Goal: Entertainment & Leisure: Browse casually

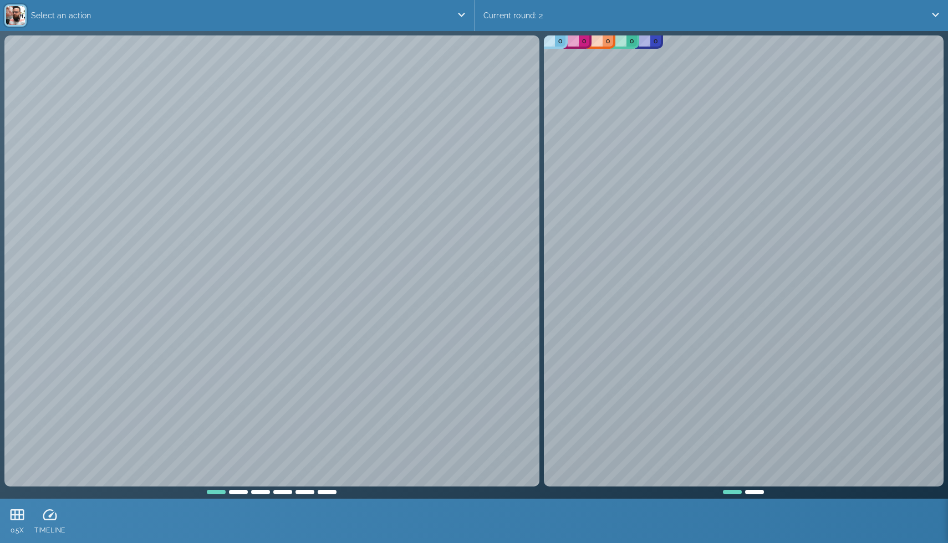
click at [559, 19] on div "Current round: 2" at bounding box center [710, 15] width 473 height 31
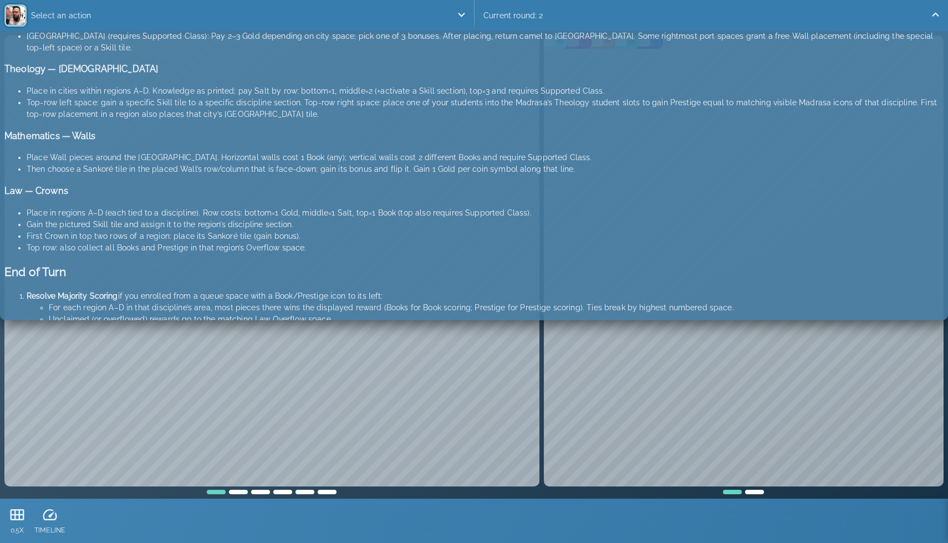
scroll to position [937, 0]
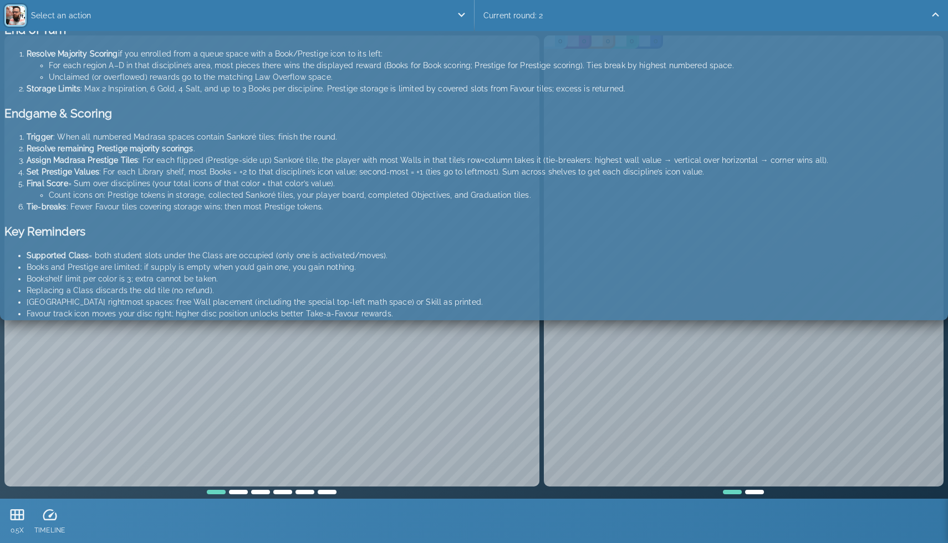
click at [519, 10] on div "Current round: 2" at bounding box center [710, 15] width 473 height 31
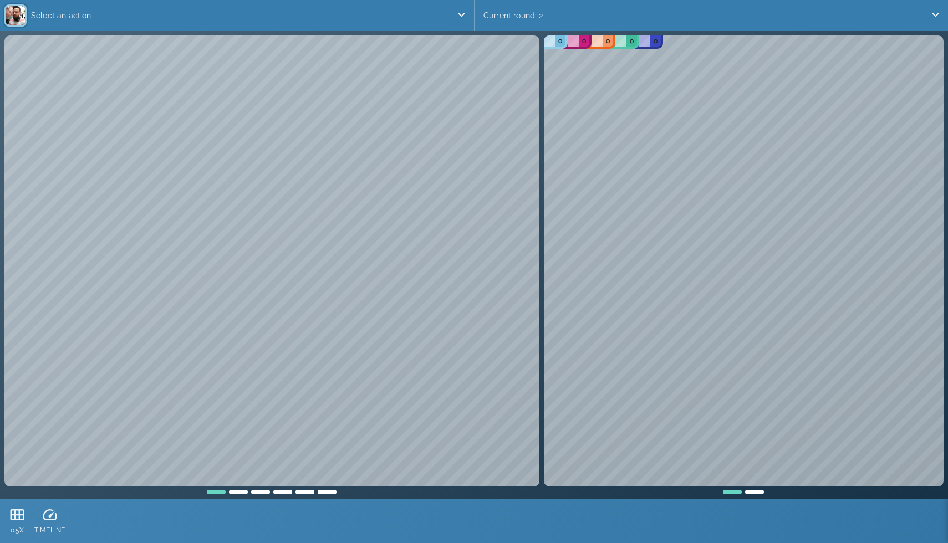
click at [368, 11] on p "Select an action" at bounding box center [242, 15] width 430 height 22
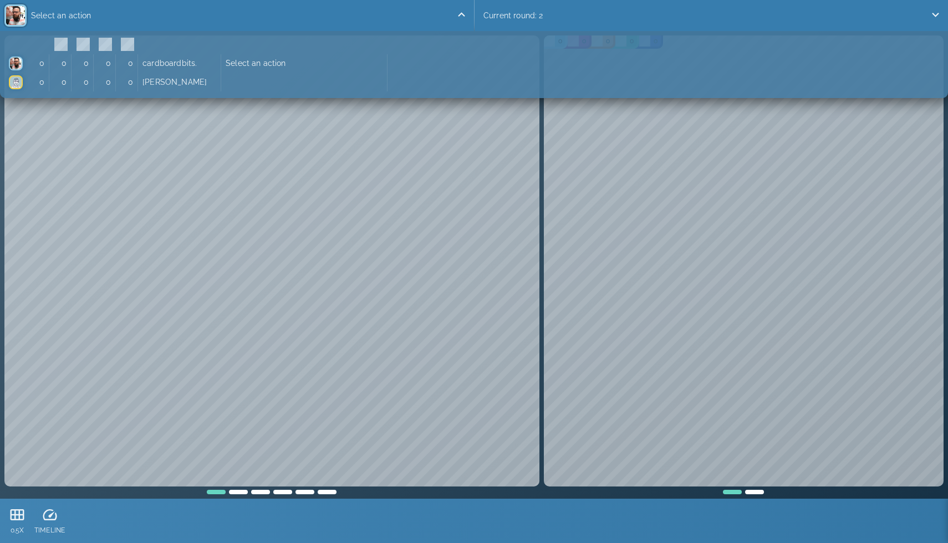
click at [368, 11] on p "Select an action" at bounding box center [242, 15] width 430 height 22
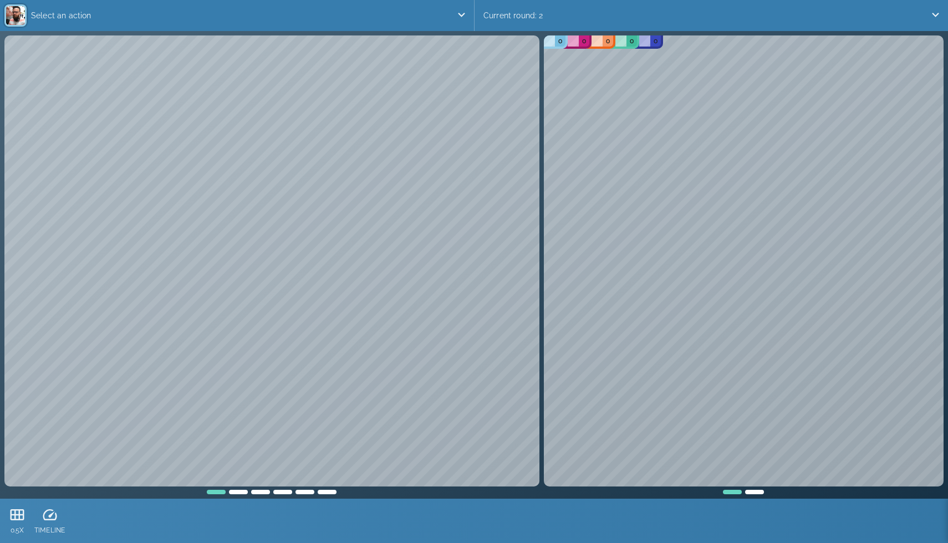
click at [368, 11] on p "Select an action" at bounding box center [242, 15] width 430 height 22
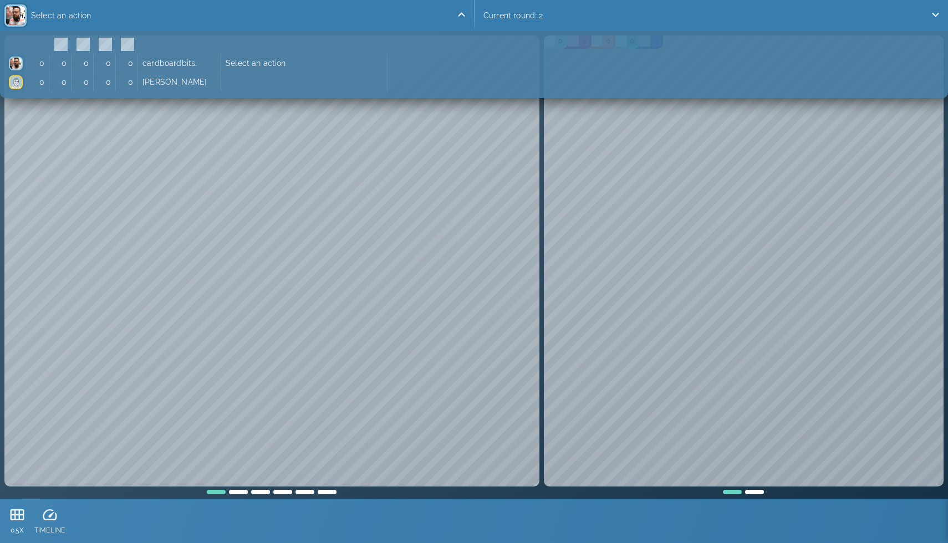
click at [368, 11] on p "Select an action" at bounding box center [242, 15] width 430 height 22
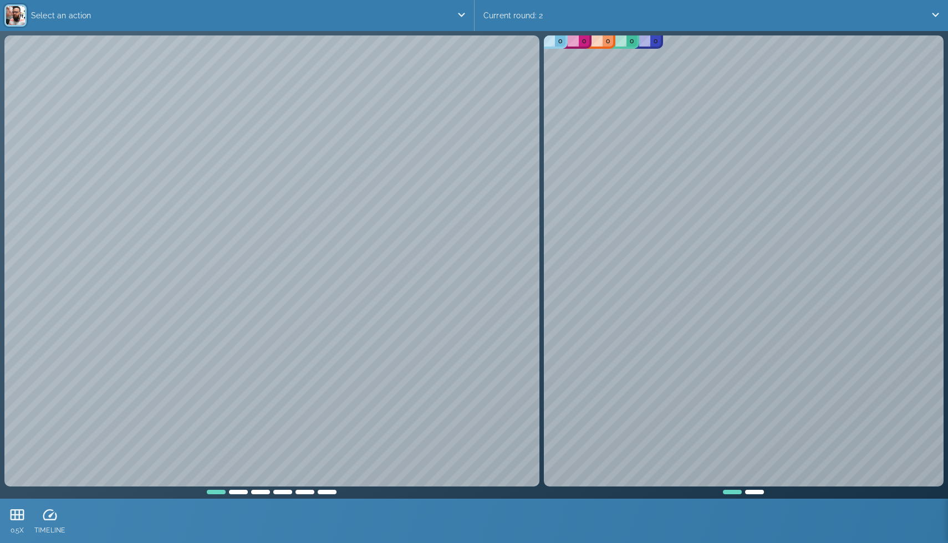
click at [368, 11] on p "Select an action" at bounding box center [242, 15] width 430 height 22
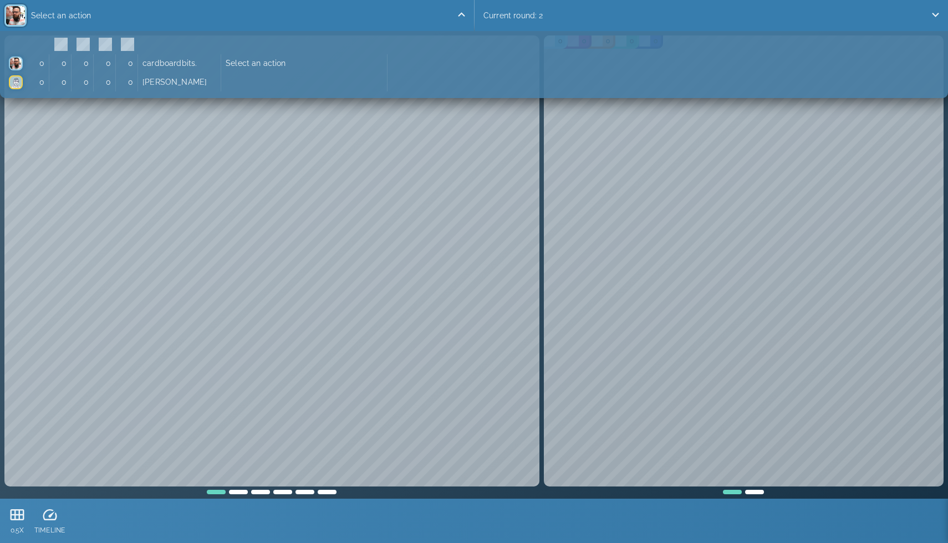
click at [368, 11] on p "Select an action" at bounding box center [242, 15] width 430 height 22
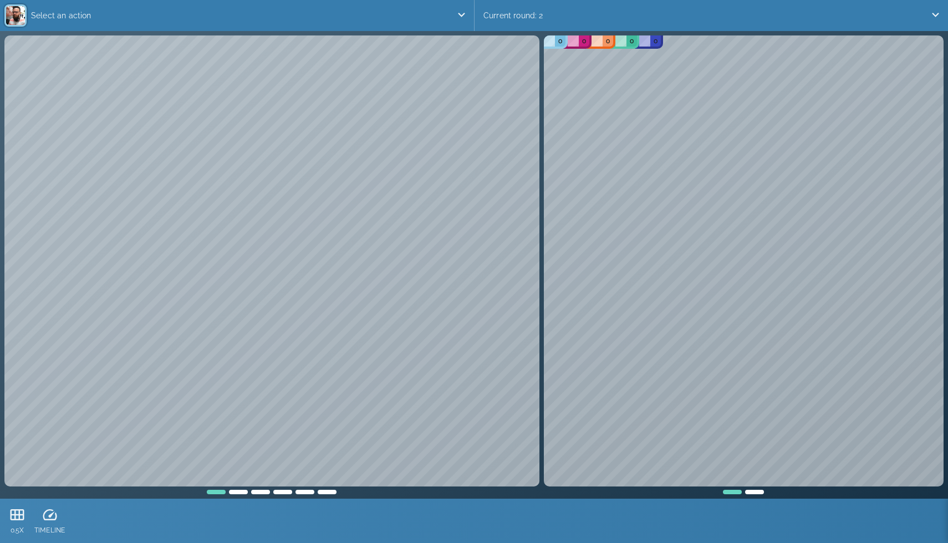
click at [535, 13] on div "Current round: 2" at bounding box center [710, 15] width 473 height 31
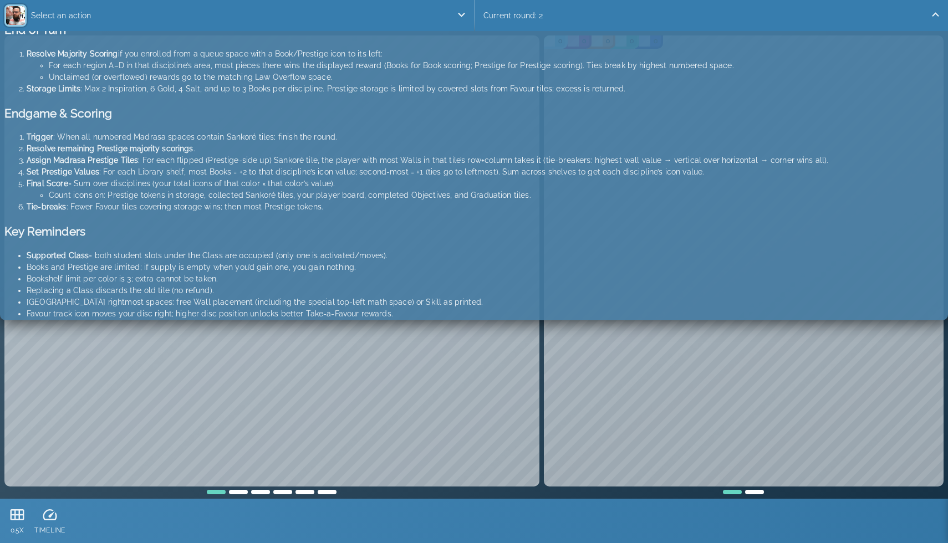
click at [535, 13] on div "Current round: 2" at bounding box center [710, 15] width 473 height 31
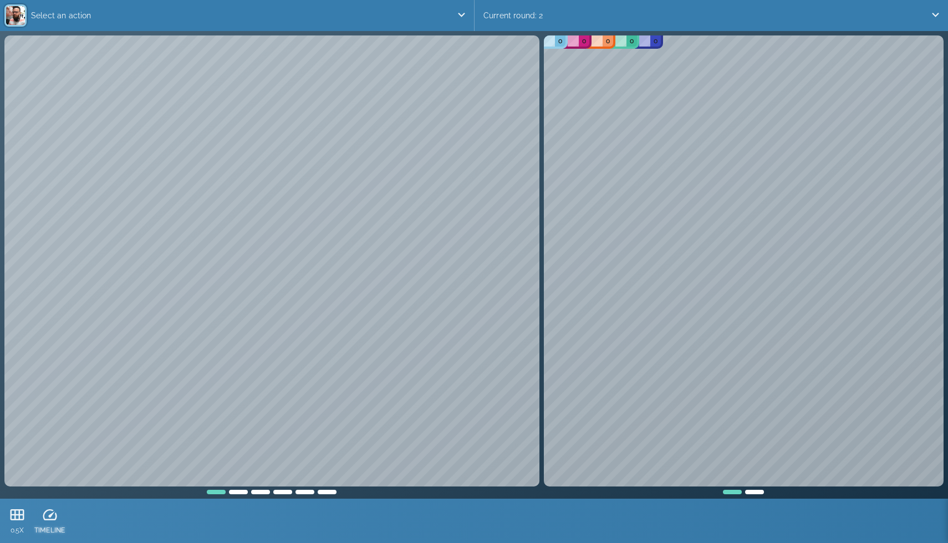
click at [42, 514] on icon at bounding box center [50, 515] width 17 height 17
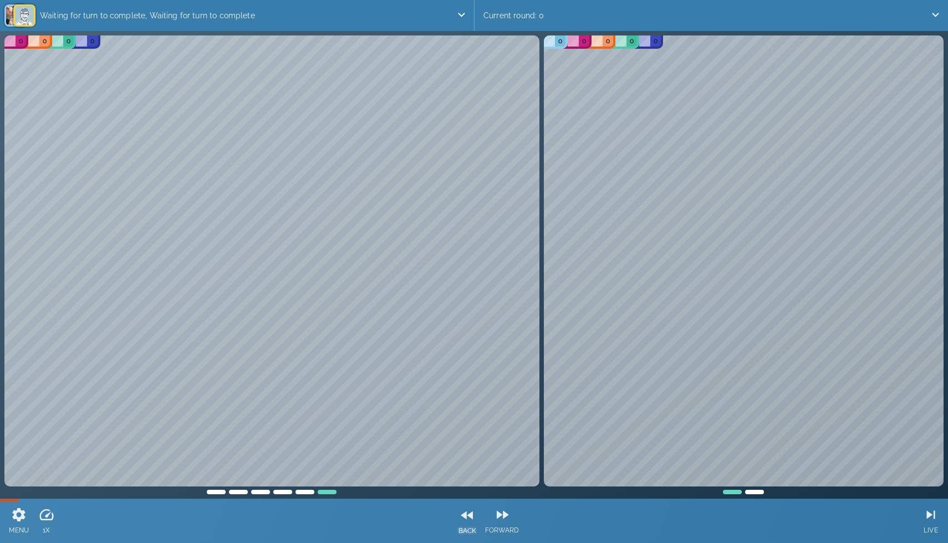
click at [475, 519] on icon at bounding box center [467, 515] width 17 height 17
click at [926, 524] on div "LIVE" at bounding box center [931, 521] width 17 height 35
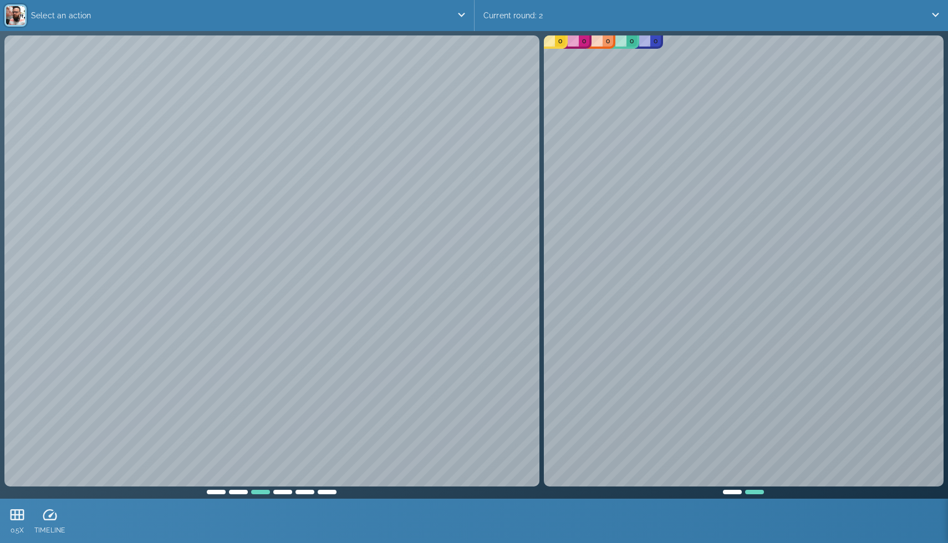
click at [1, 313] on div "0 0 0 0 0 0 0 0 0 0 0 0 0 0" at bounding box center [474, 265] width 948 height 468
click at [48, 3] on div "Select an action" at bounding box center [232, 15] width 447 height 31
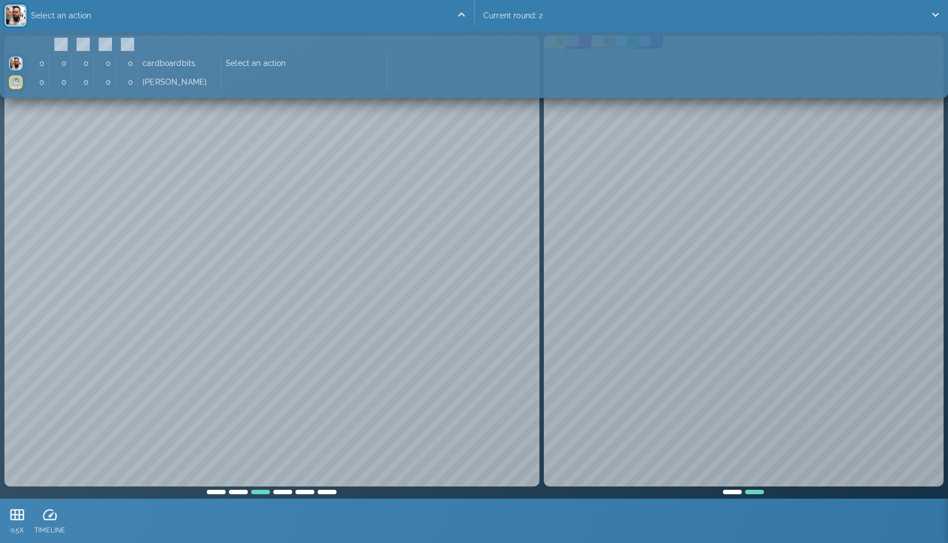
click at [73, 11] on p "Select an action" at bounding box center [242, 15] width 430 height 22
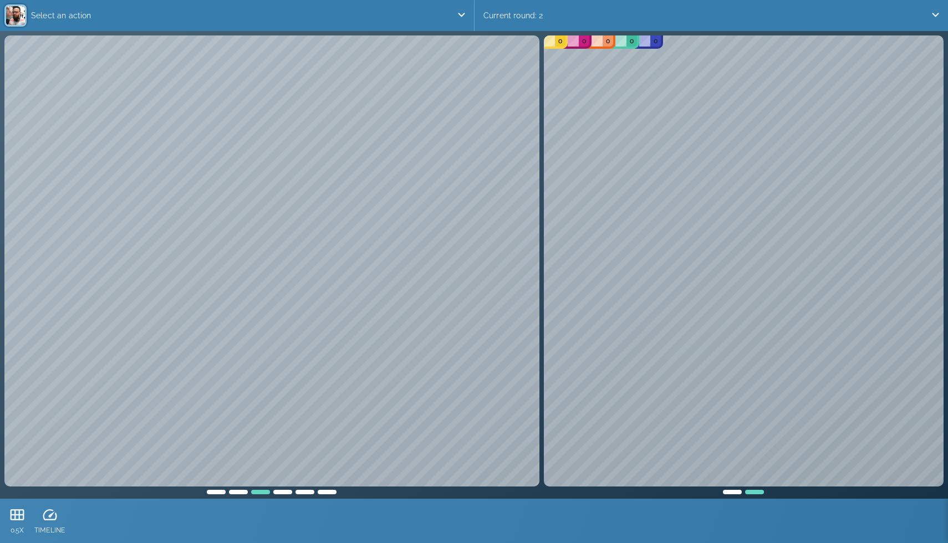
click at [416, 388] on div "0 0 0 0 0 0 0 0 0 0 0 0 0 0" at bounding box center [473, 264] width 943 height 463
